Goal: Task Accomplishment & Management: Use online tool/utility

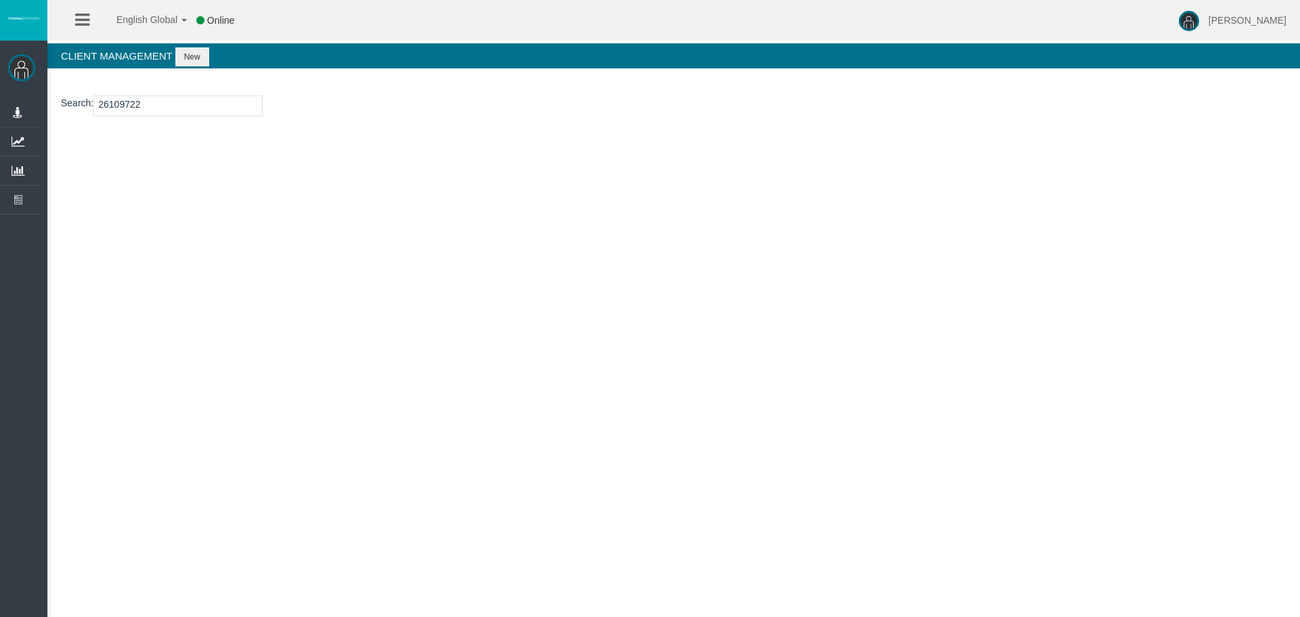
type input "26109722"
click at [199, 53] on button "New" at bounding box center [192, 56] width 34 height 19
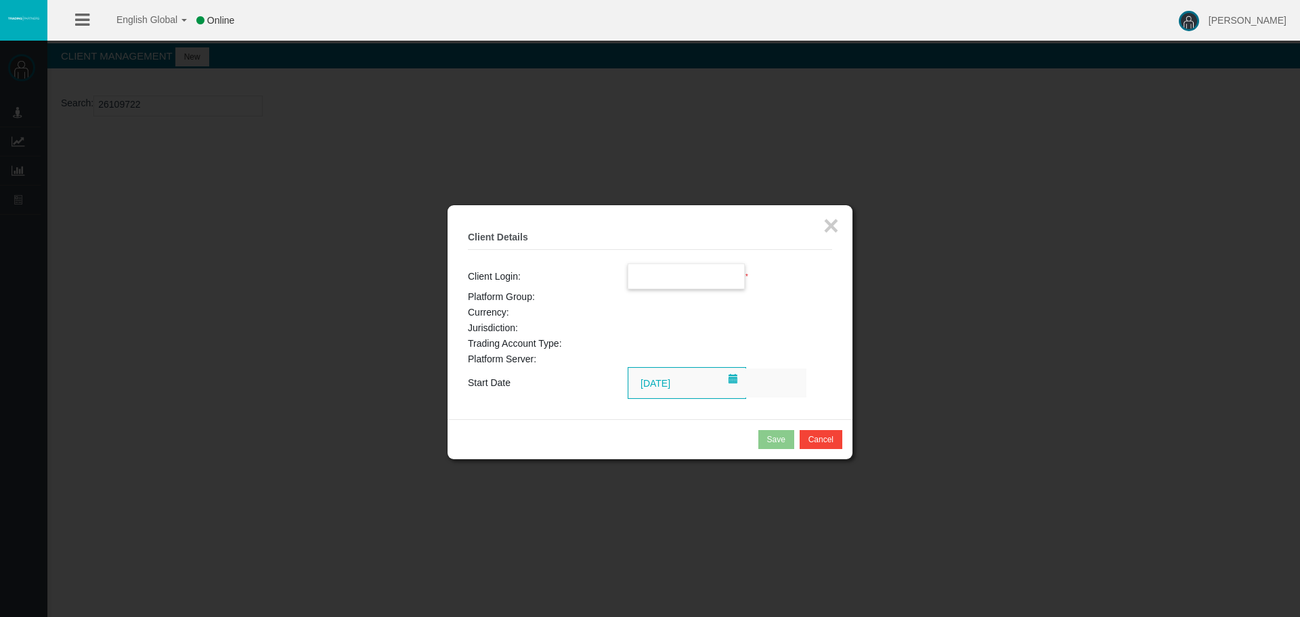
click at [683, 269] on input "text" at bounding box center [686, 276] width 116 height 24
paste input "26109722"
click at [672, 303] on span "26109722" at bounding box center [657, 300] width 42 height 11
type input "26109722"
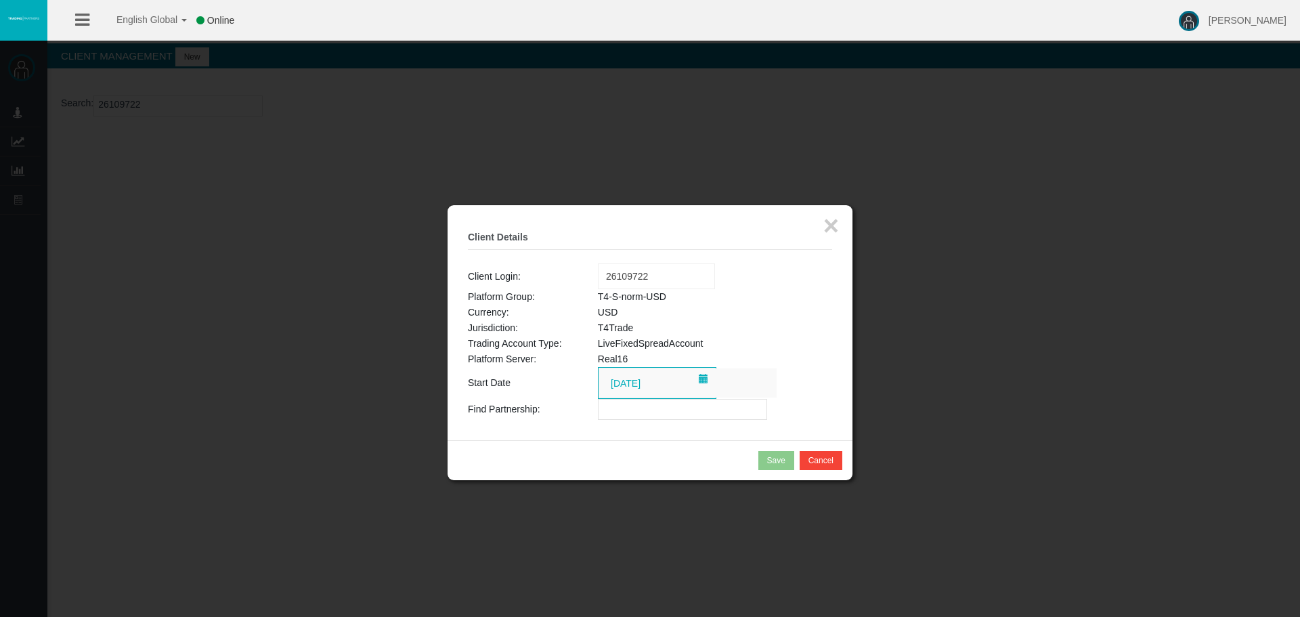
click at [619, 409] on input "text" at bounding box center [682, 409] width 169 height 21
paste input "IB444hc"
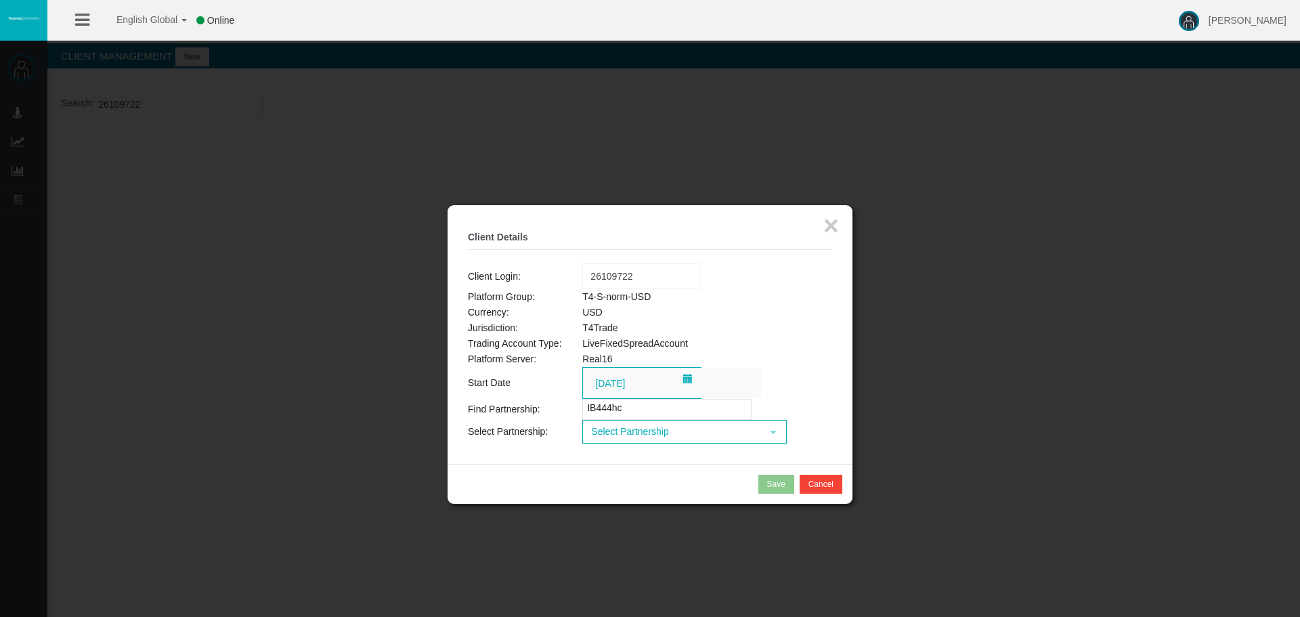
type input "IB444hc"
click at [657, 430] on span "Select Partnership" at bounding box center [671, 431] width 177 height 21
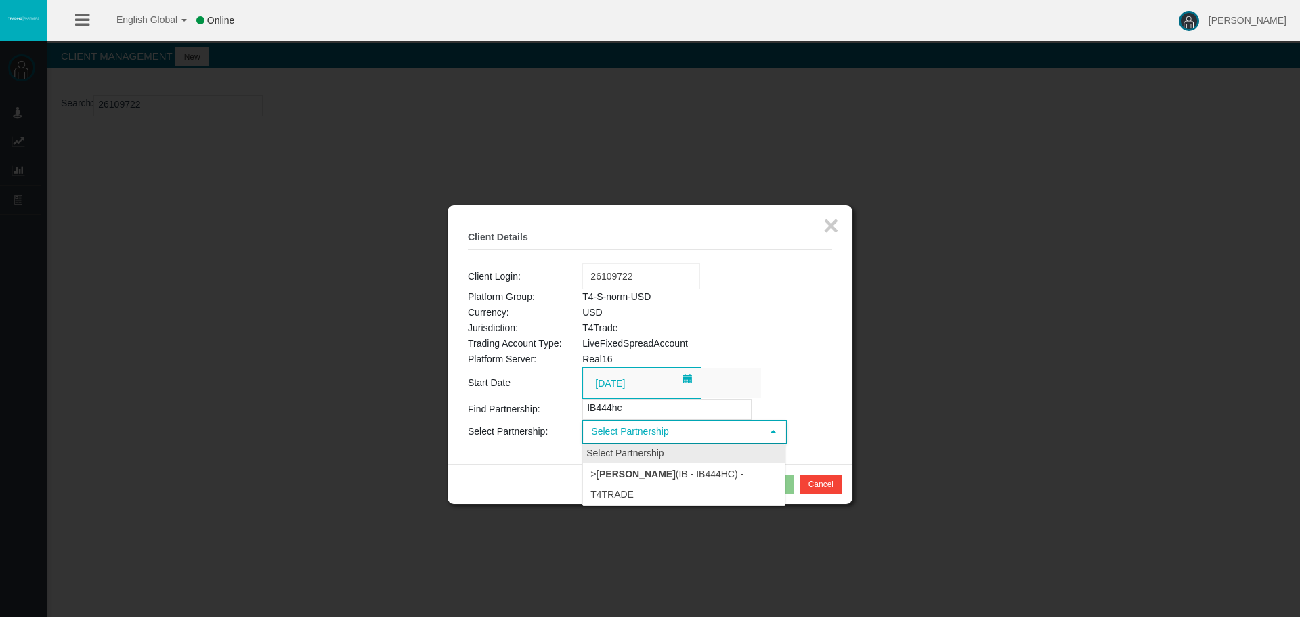
click at [659, 485] on li "> [PERSON_NAME] (IB - IB444hc) - T4Trade" at bounding box center [684, 484] width 202 height 42
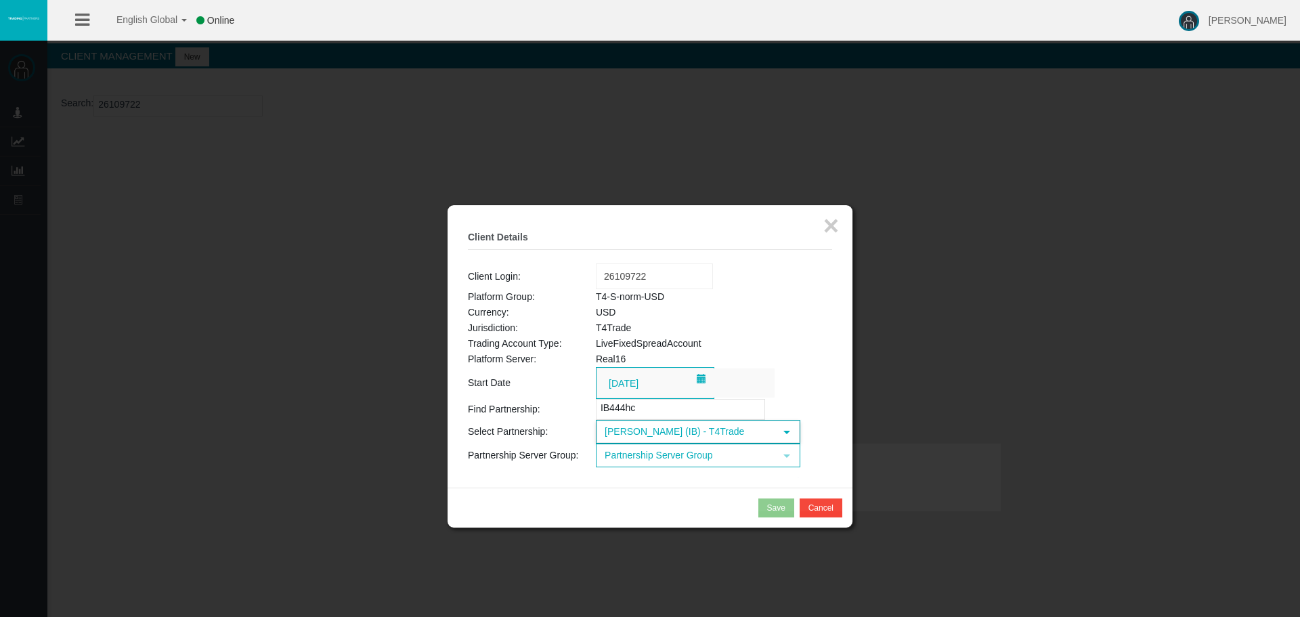
click at [682, 458] on span "Partnership Server Group" at bounding box center [685, 455] width 177 height 21
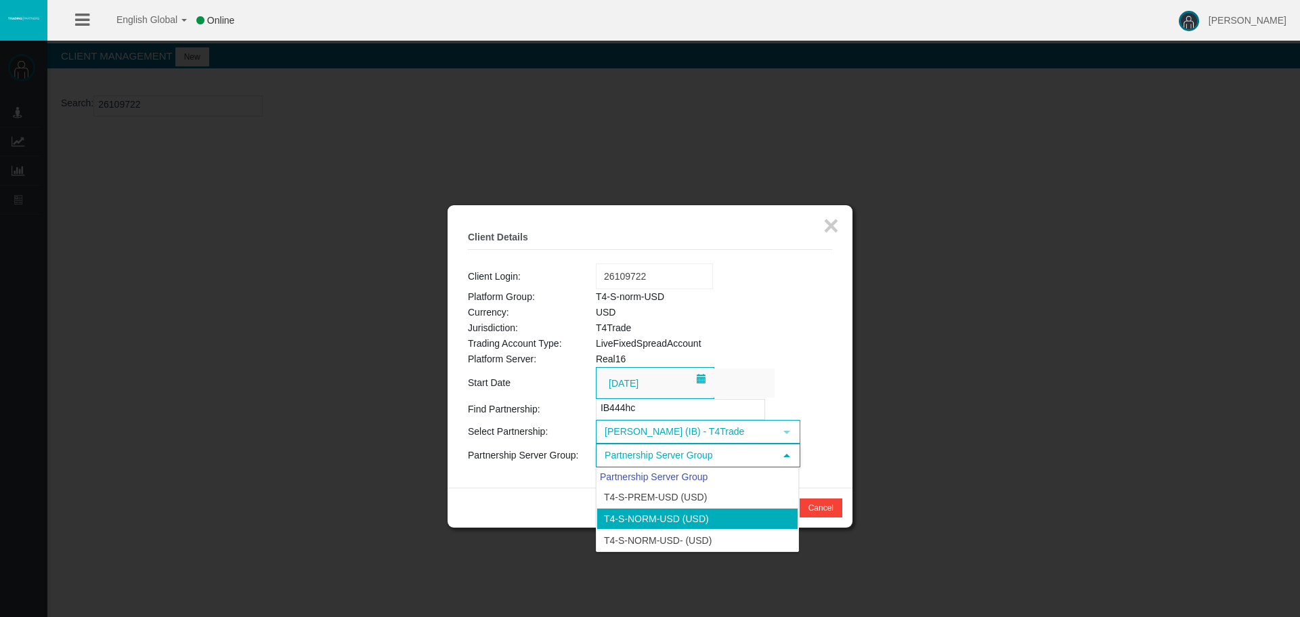
click at [665, 510] on li "T4-S-norm-USD (USD)" at bounding box center [697, 519] width 202 height 22
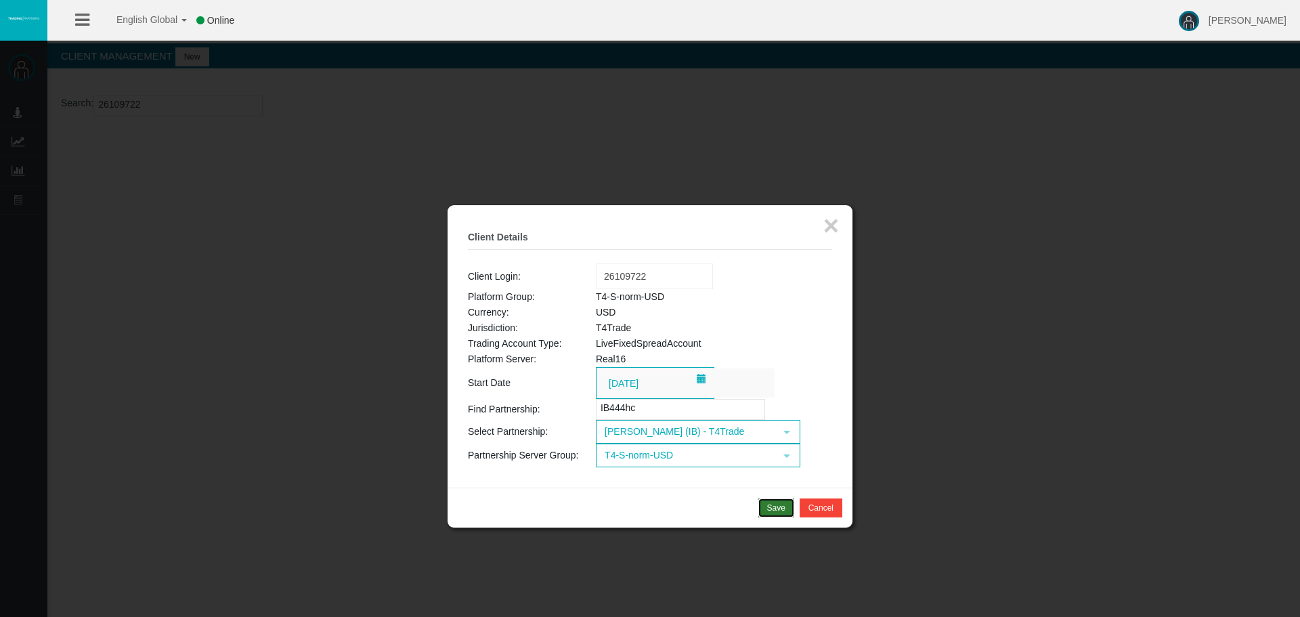
click at [773, 512] on div "Save" at bounding box center [776, 508] width 18 height 12
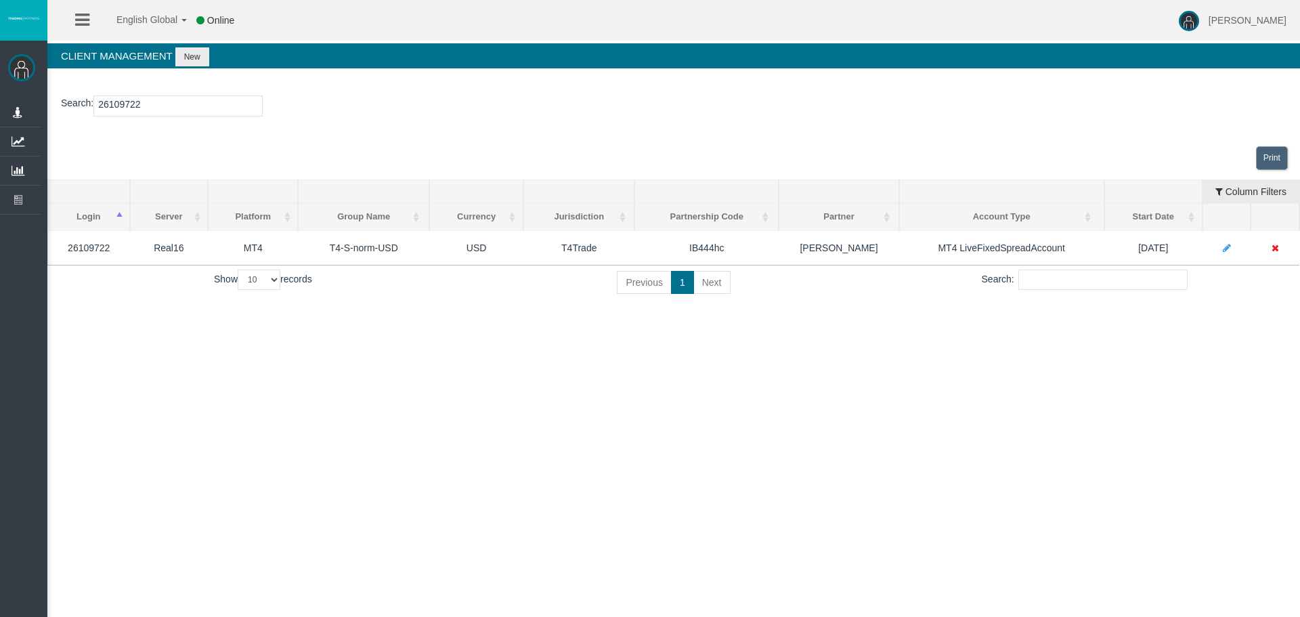
click at [129, 102] on input "26109722" at bounding box center [177, 105] width 169 height 21
paste input "26006128"
click at [125, 106] on input "261092600612822" at bounding box center [177, 105] width 169 height 21
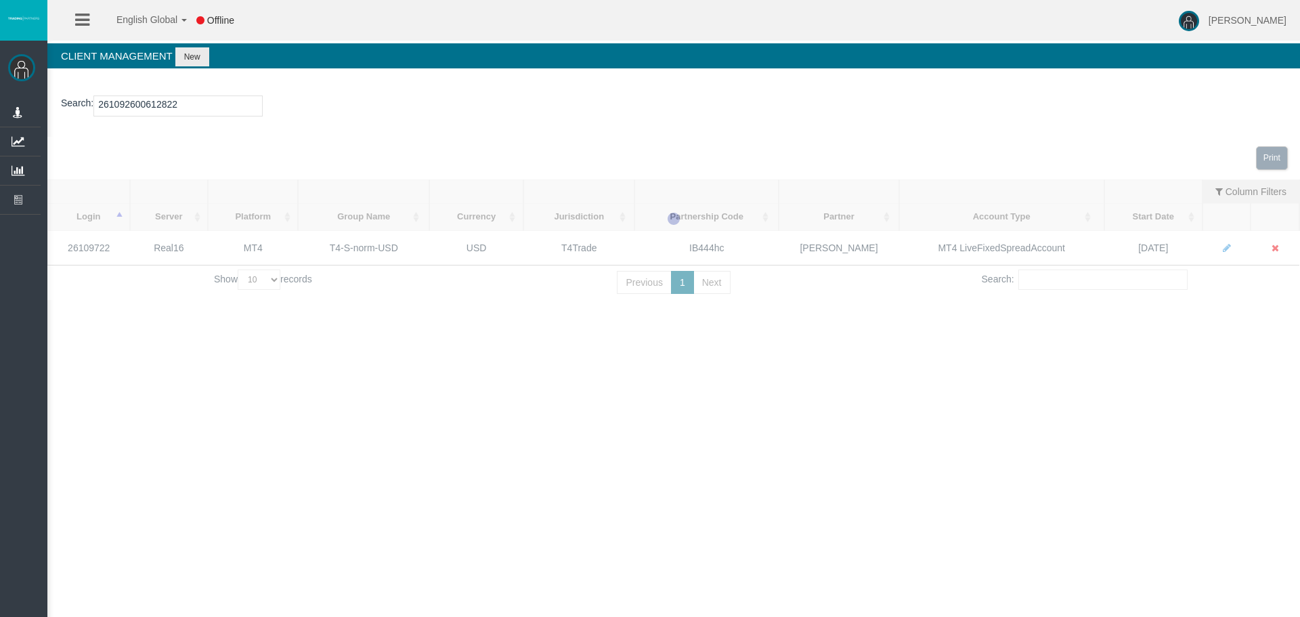
paste input "006128"
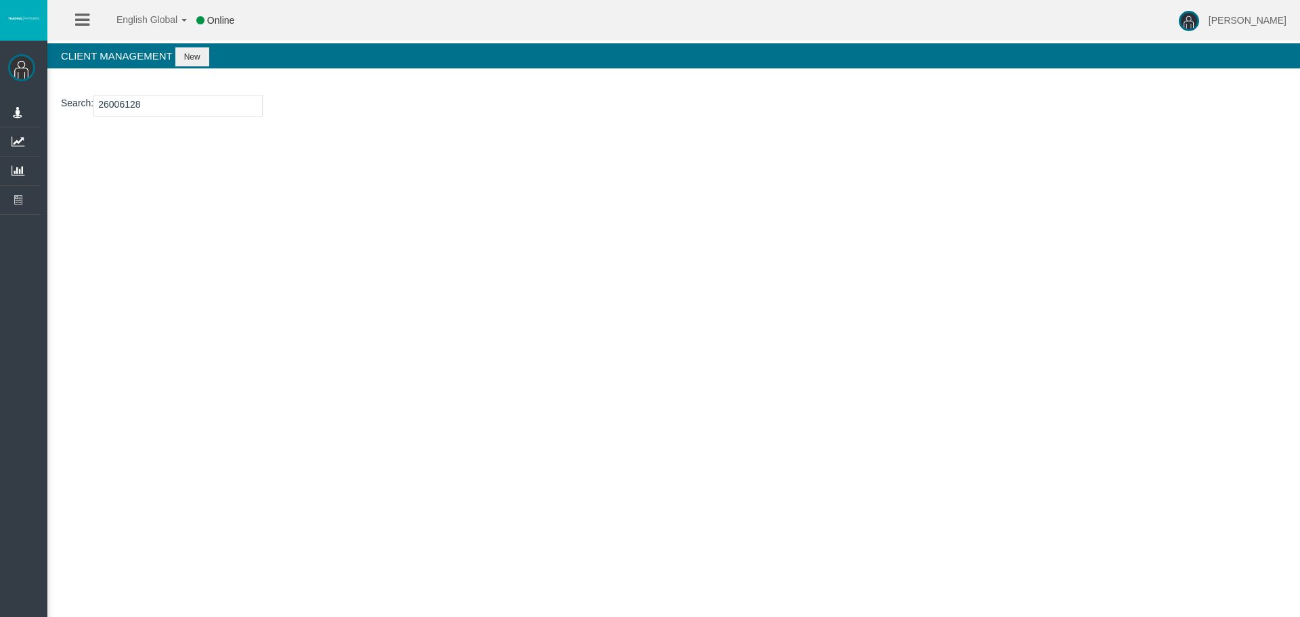
type input "26006128"
click at [194, 60] on button "New" at bounding box center [192, 56] width 34 height 19
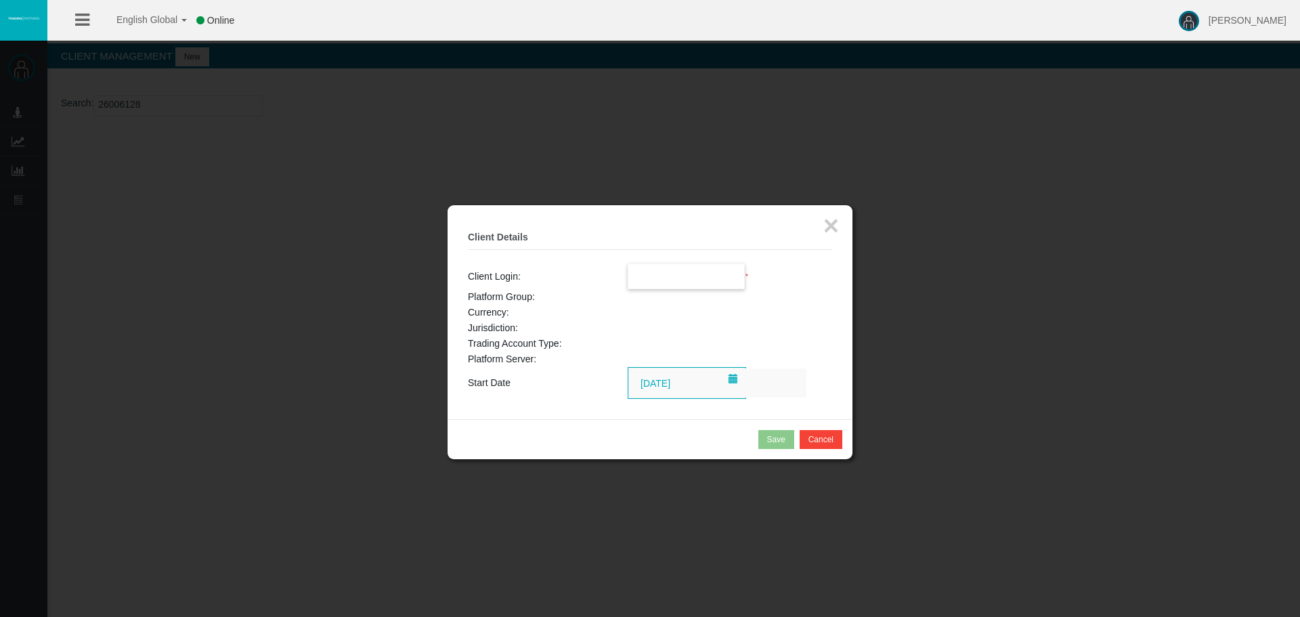
click at [640, 282] on input "text" at bounding box center [686, 276] width 116 height 24
paste input "26006128"
click at [660, 299] on span "26006128" at bounding box center [657, 300] width 42 height 11
type input "26006128"
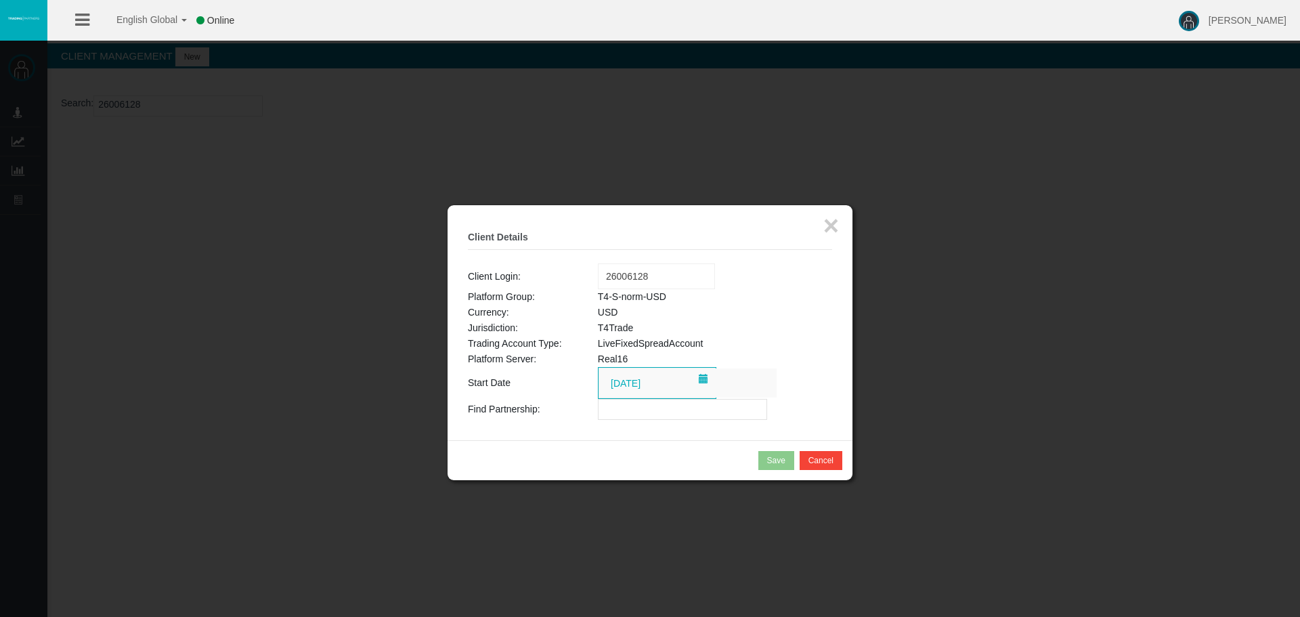
click at [616, 416] on input "text" at bounding box center [682, 409] width 169 height 21
paste input "IB444hc"
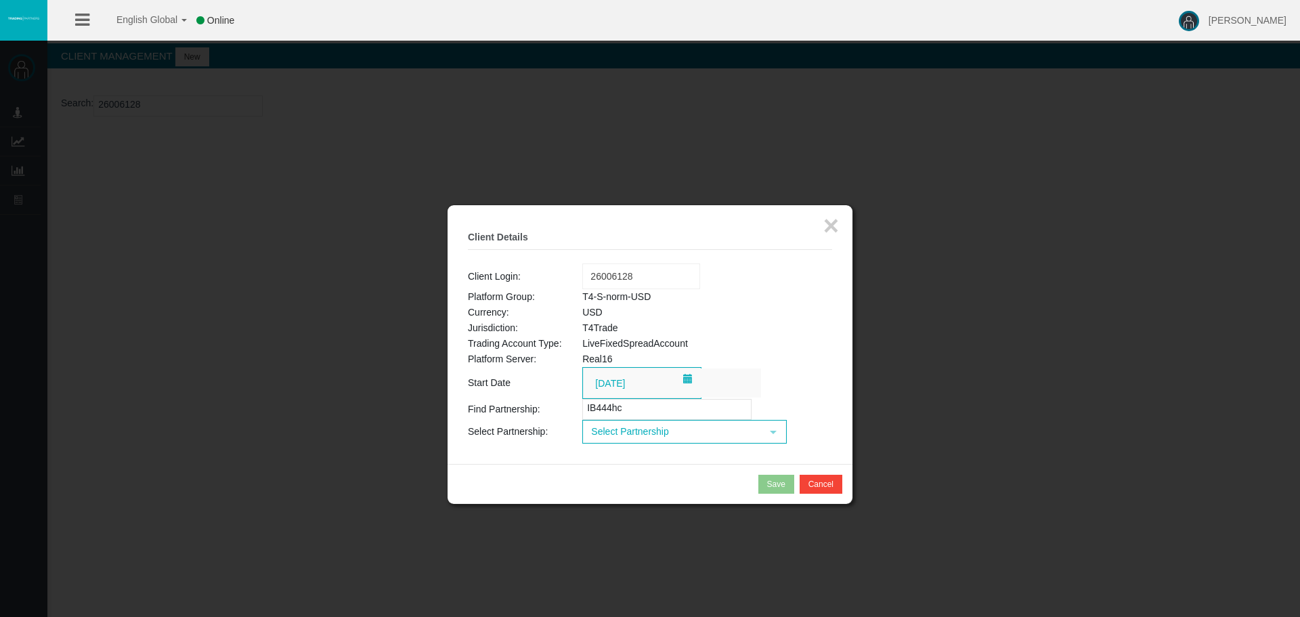
type input "IB444hc"
click at [667, 436] on span "Select Partnership" at bounding box center [671, 431] width 177 height 21
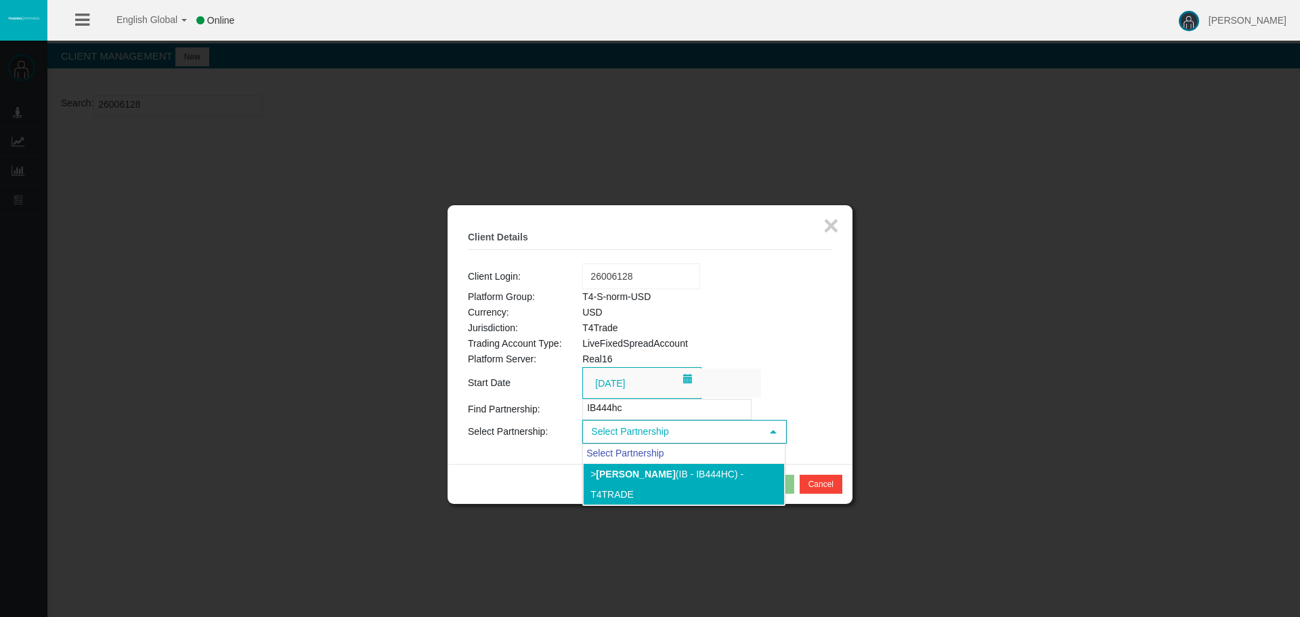
click at [650, 483] on li "> [PERSON_NAME] (IB - IB444hc) - T4Trade" at bounding box center [684, 484] width 202 height 42
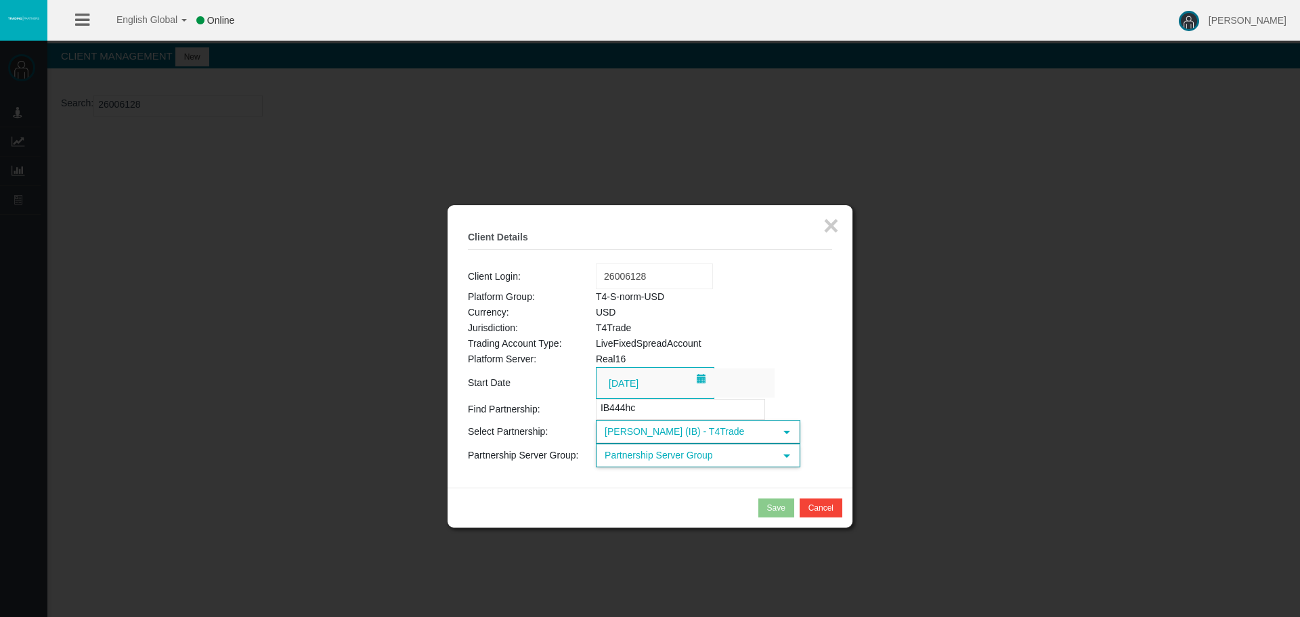
click at [673, 460] on span "Partnership Server Group" at bounding box center [685, 455] width 177 height 21
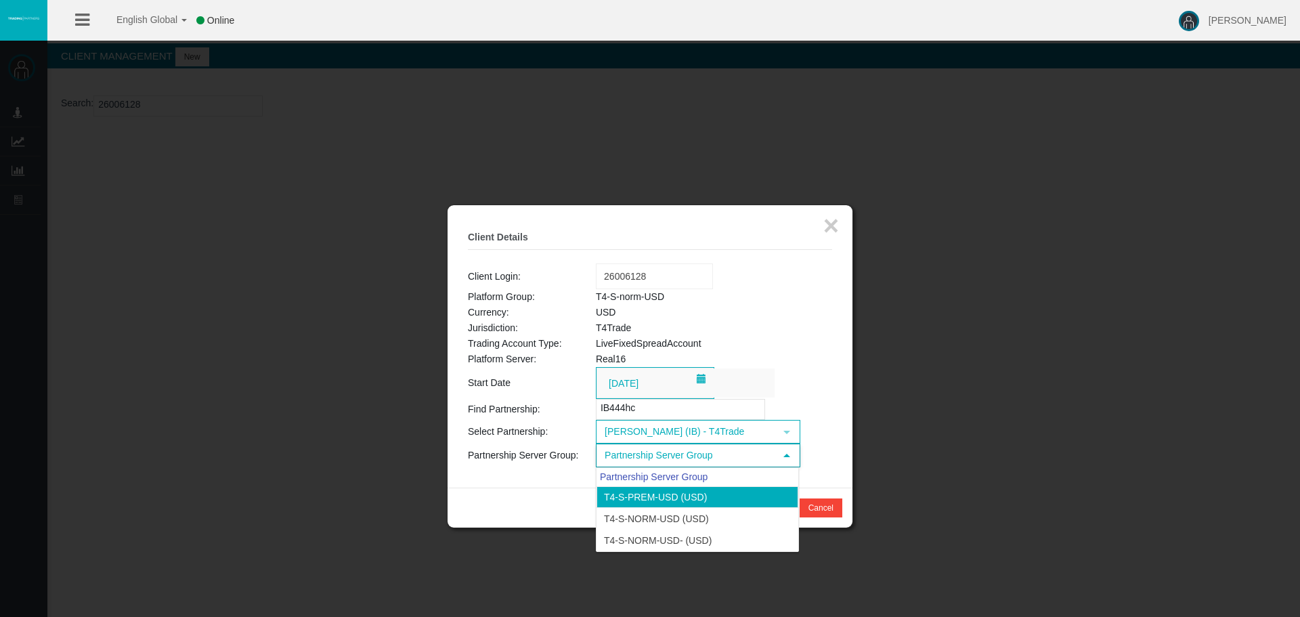
click at [652, 501] on li "T4-S-Prem-USD (USD)" at bounding box center [697, 497] width 202 height 22
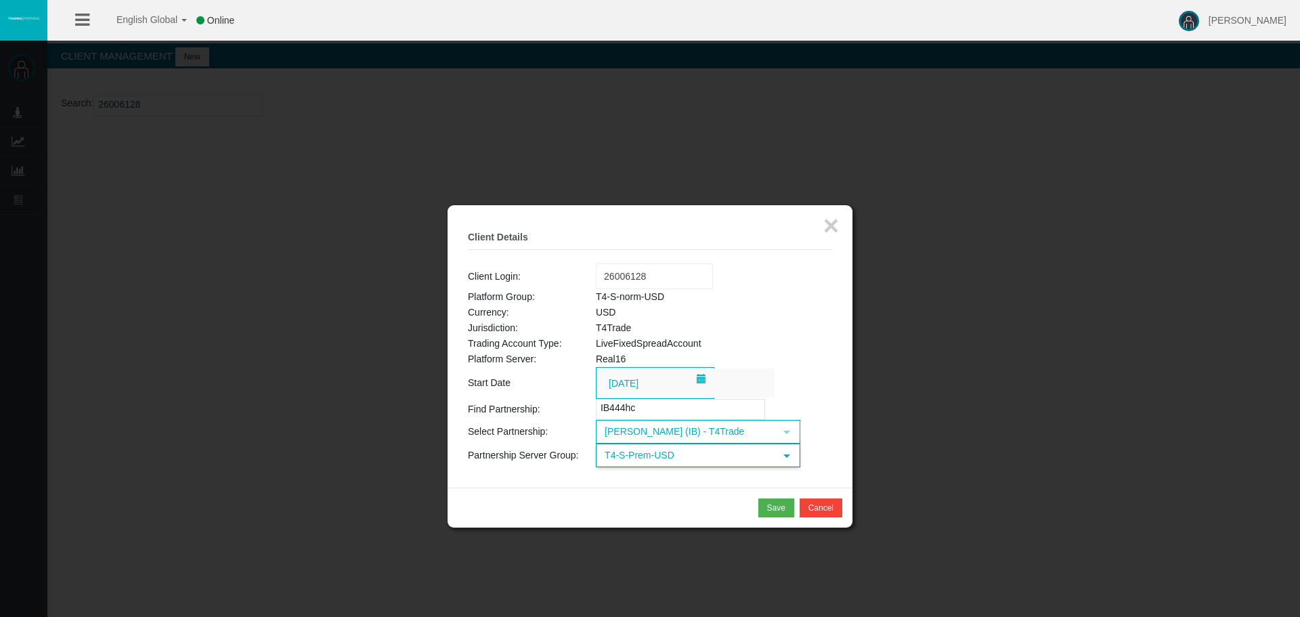
click at [640, 457] on span "T4-S-Prem-USD" at bounding box center [685, 455] width 177 height 21
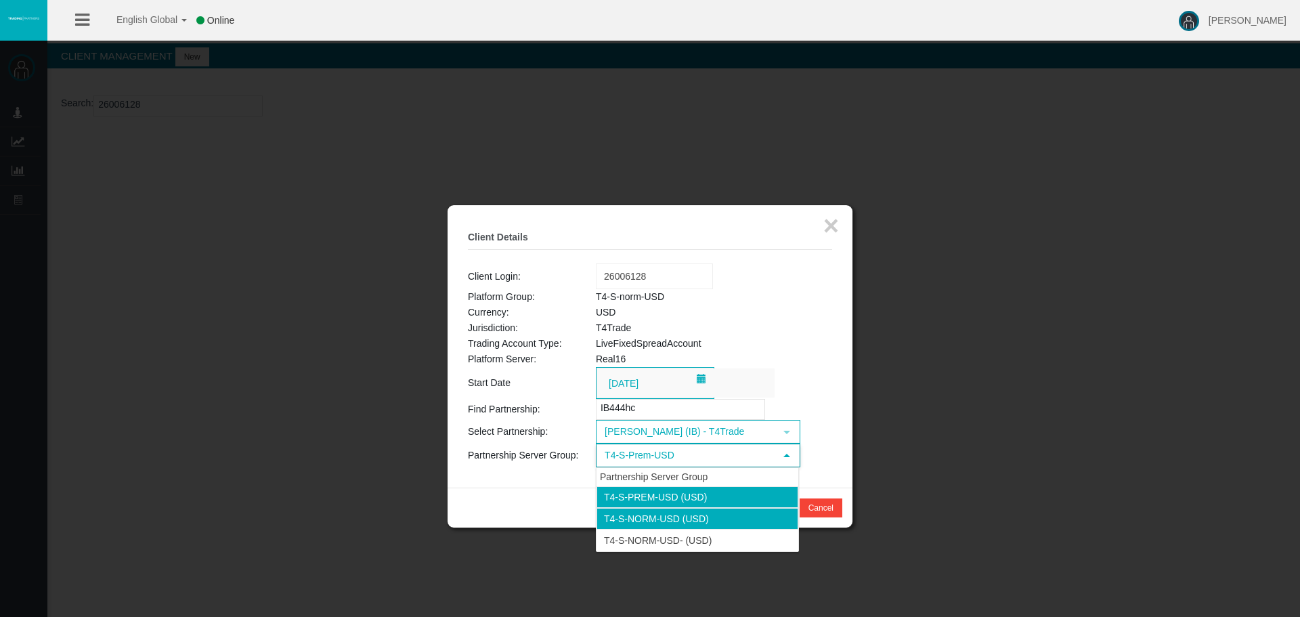
click at [638, 512] on li "T4-S-norm-USD (USD)" at bounding box center [697, 519] width 202 height 22
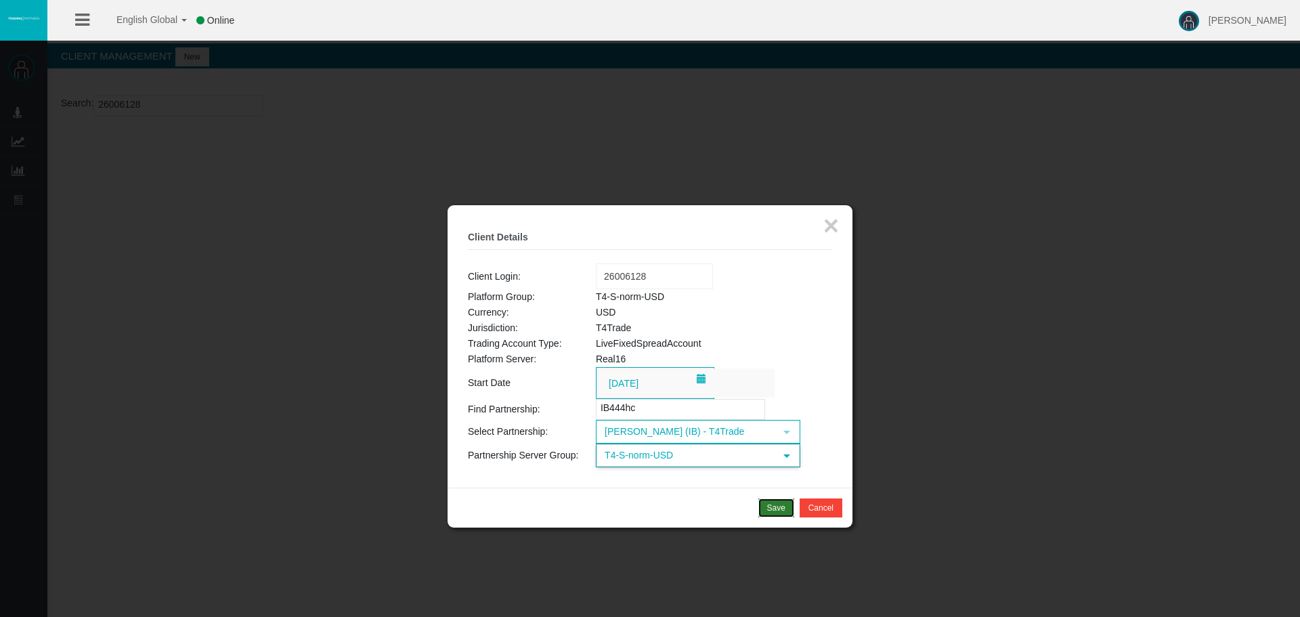
click at [772, 505] on div "Save" at bounding box center [776, 508] width 18 height 12
